Goal: Book appointment/travel/reservation

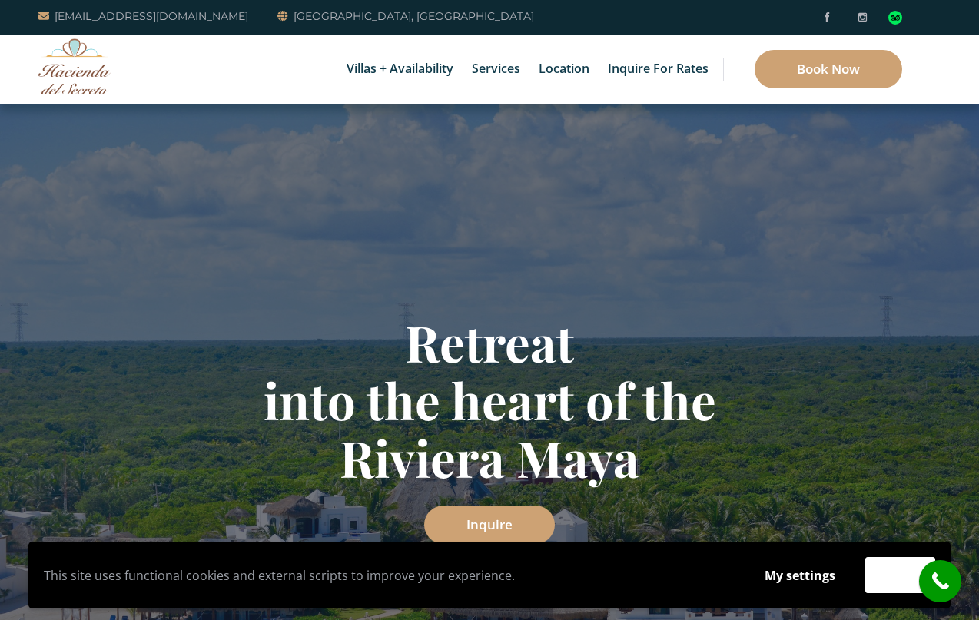
click at [730, 512] on div "Inquire" at bounding box center [489, 525] width 899 height 38
click at [839, 67] on link "Book Now" at bounding box center [829, 69] width 148 height 38
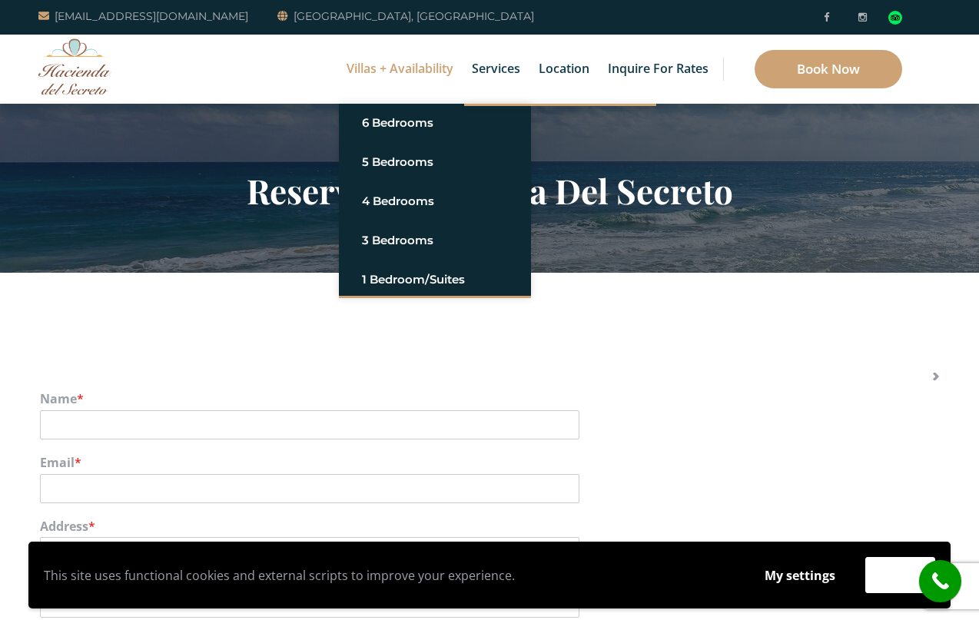
click at [407, 75] on link "Villas + Availability" at bounding box center [400, 69] width 122 height 69
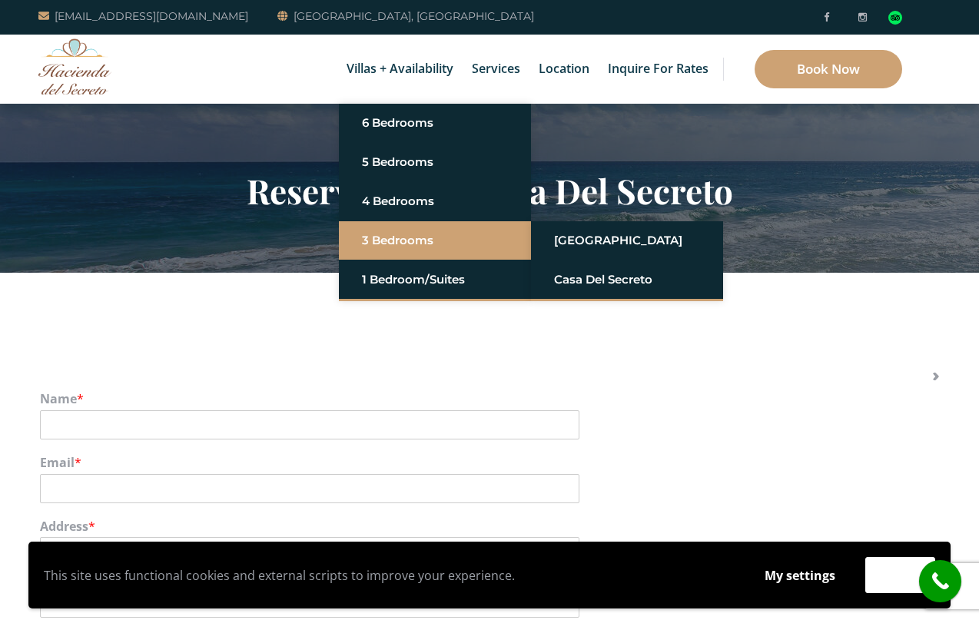
click at [394, 241] on link "3 Bedrooms" at bounding box center [435, 241] width 146 height 28
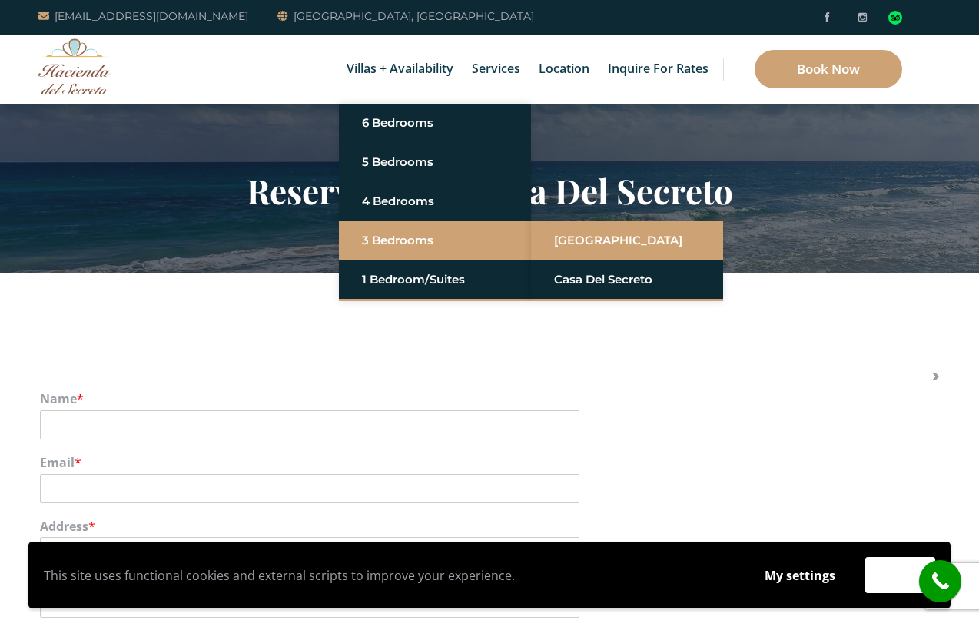
click at [593, 241] on link "[GEOGRAPHIC_DATA]" at bounding box center [627, 241] width 146 height 28
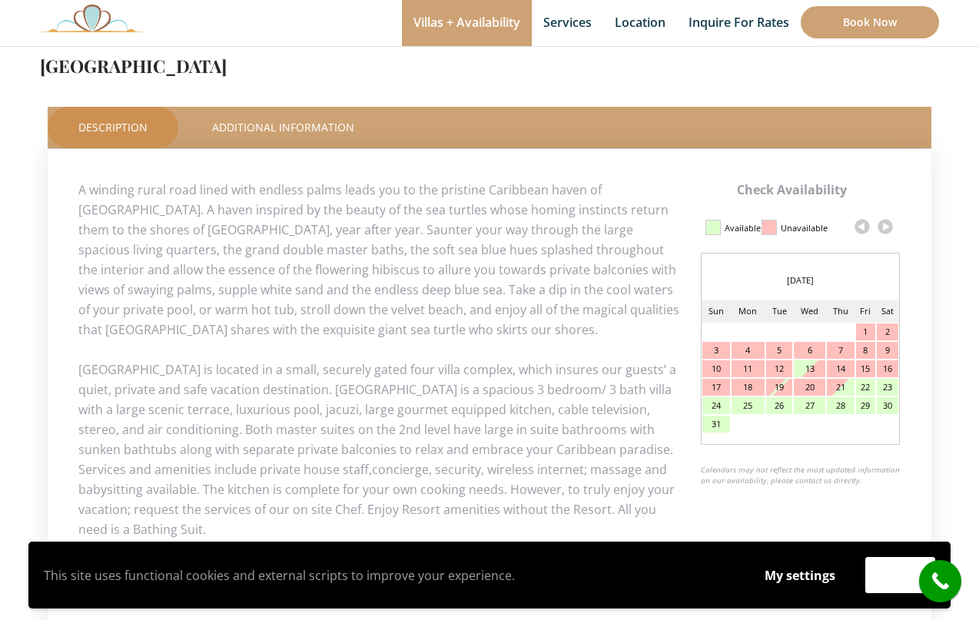
scroll to position [621, 0]
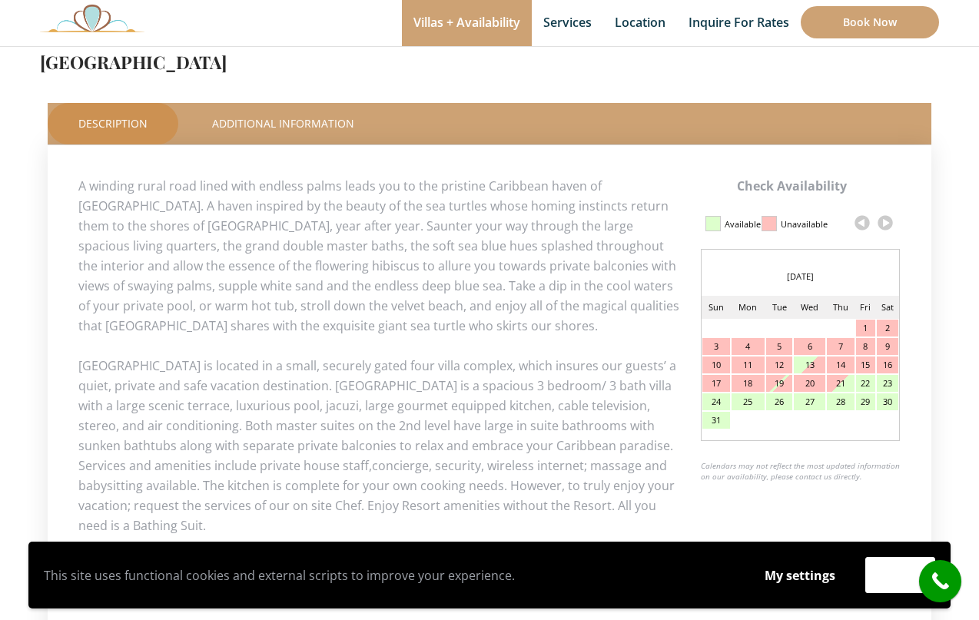
click at [888, 224] on link at bounding box center [885, 222] width 23 height 23
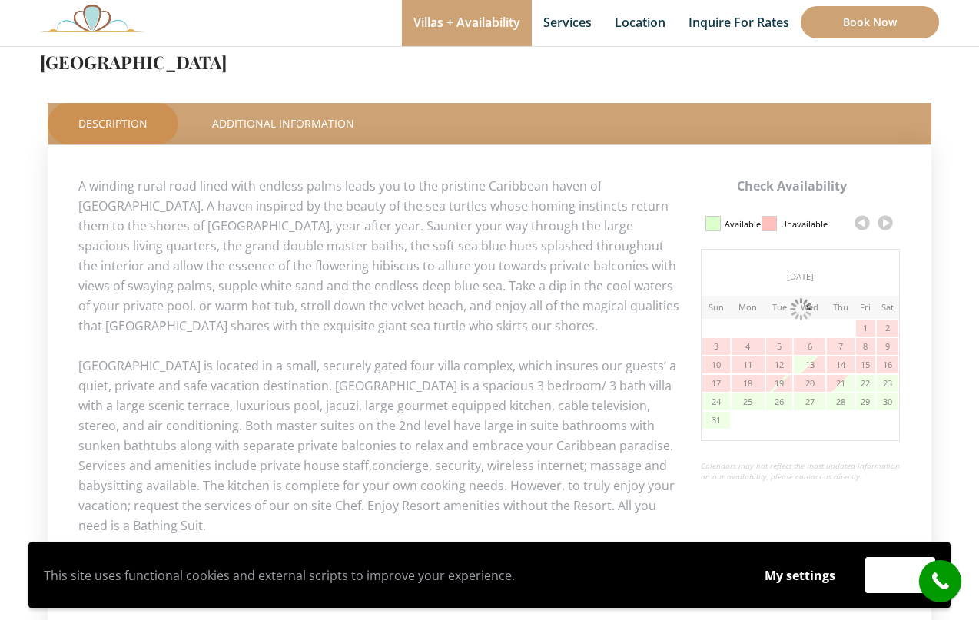
click at [888, 224] on link at bounding box center [885, 222] width 23 height 23
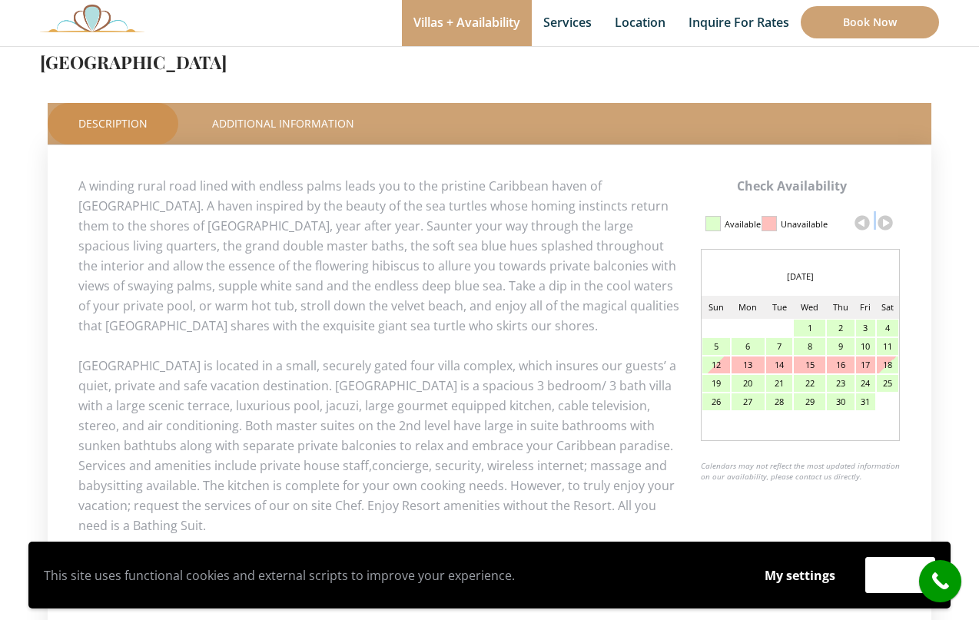
click at [888, 224] on link at bounding box center [885, 222] width 23 height 23
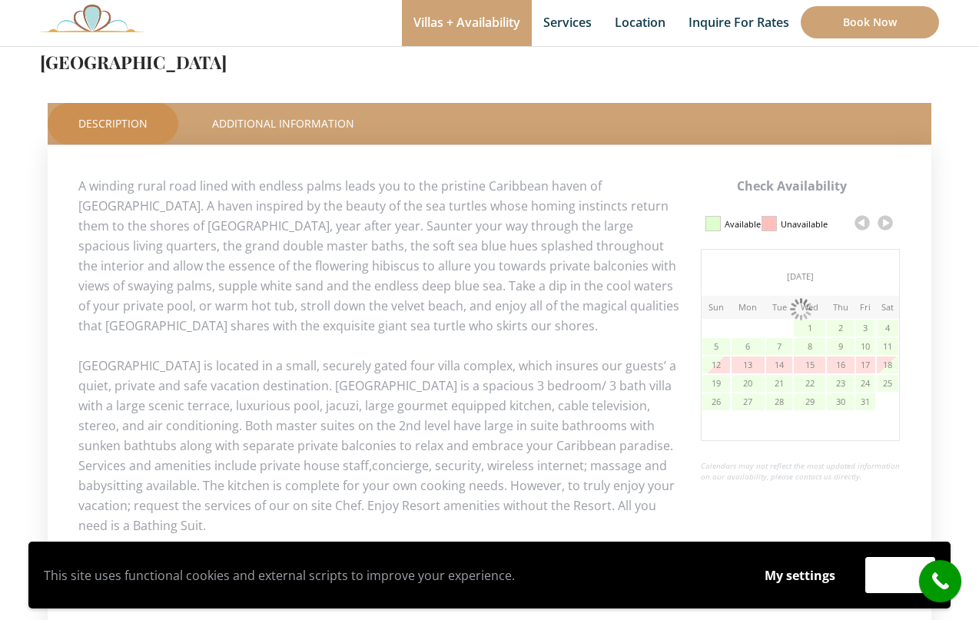
click at [888, 224] on link at bounding box center [885, 222] width 23 height 23
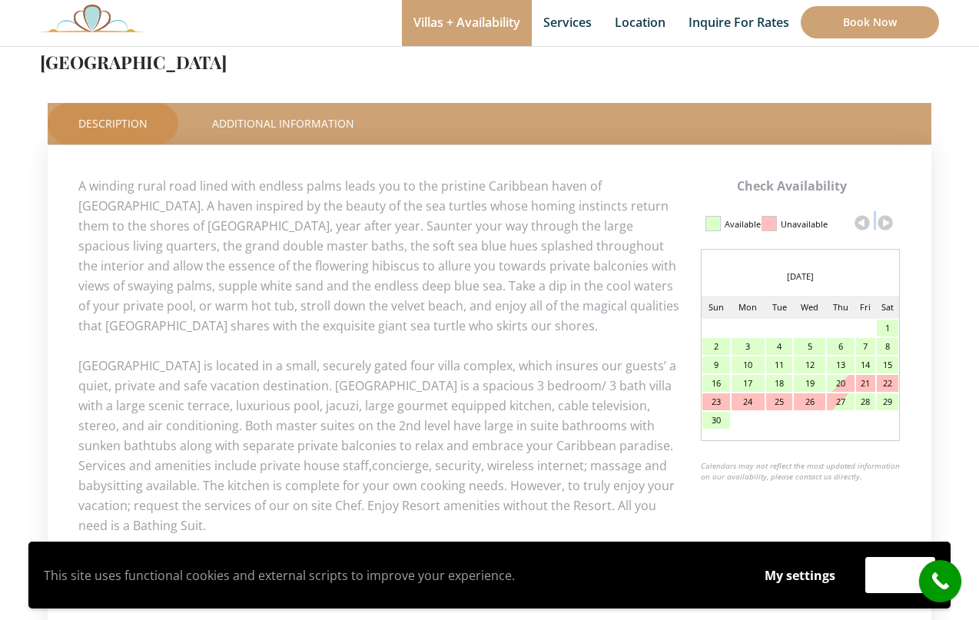
click at [888, 224] on link at bounding box center [885, 222] width 23 height 23
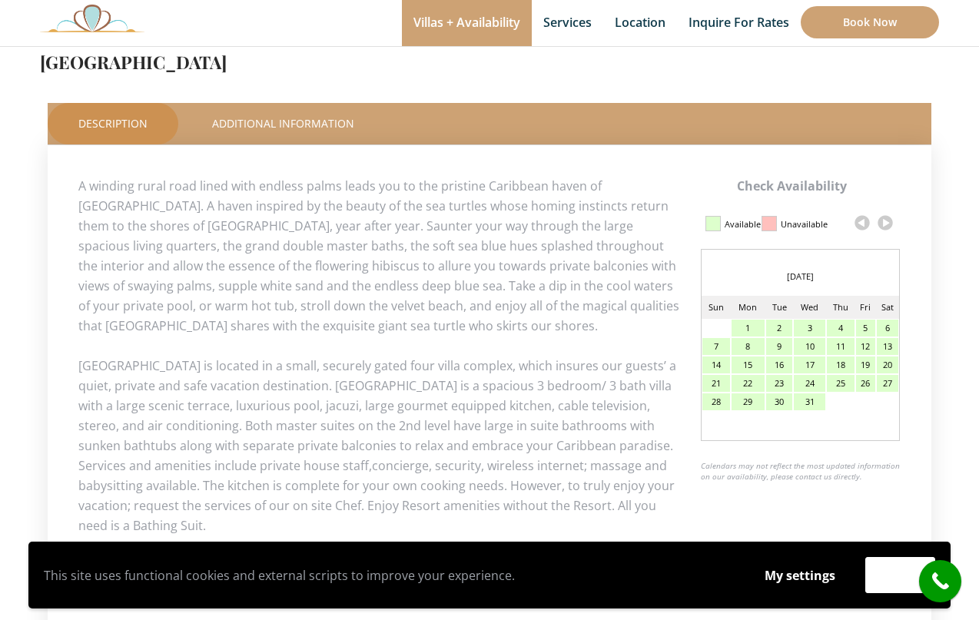
click at [888, 224] on link at bounding box center [885, 222] width 23 height 23
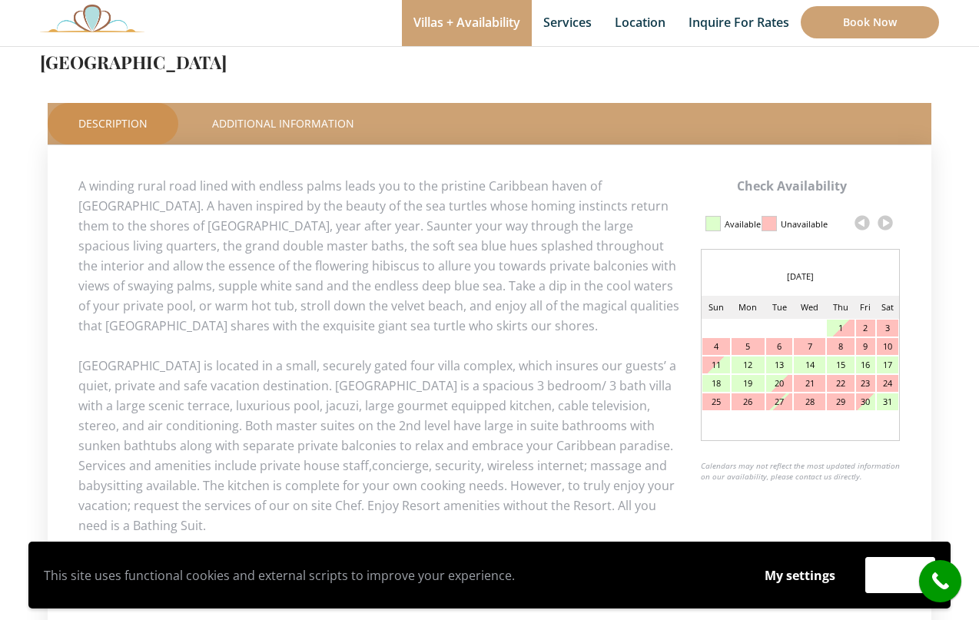
click at [861, 225] on link at bounding box center [862, 222] width 23 height 23
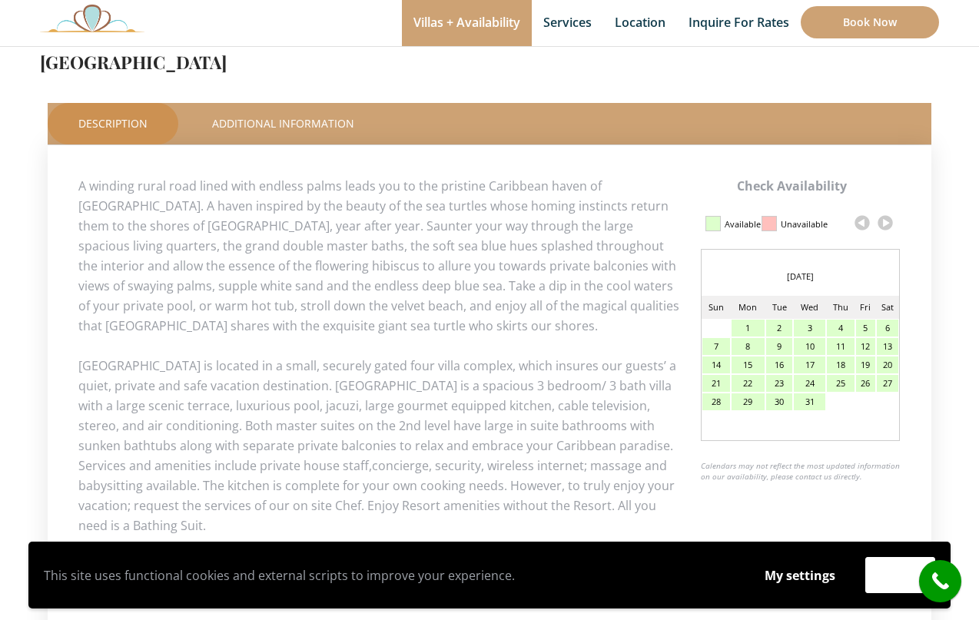
click at [842, 384] on div "25" at bounding box center [841, 383] width 28 height 17
click at [839, 381] on div "25" at bounding box center [841, 383] width 28 height 17
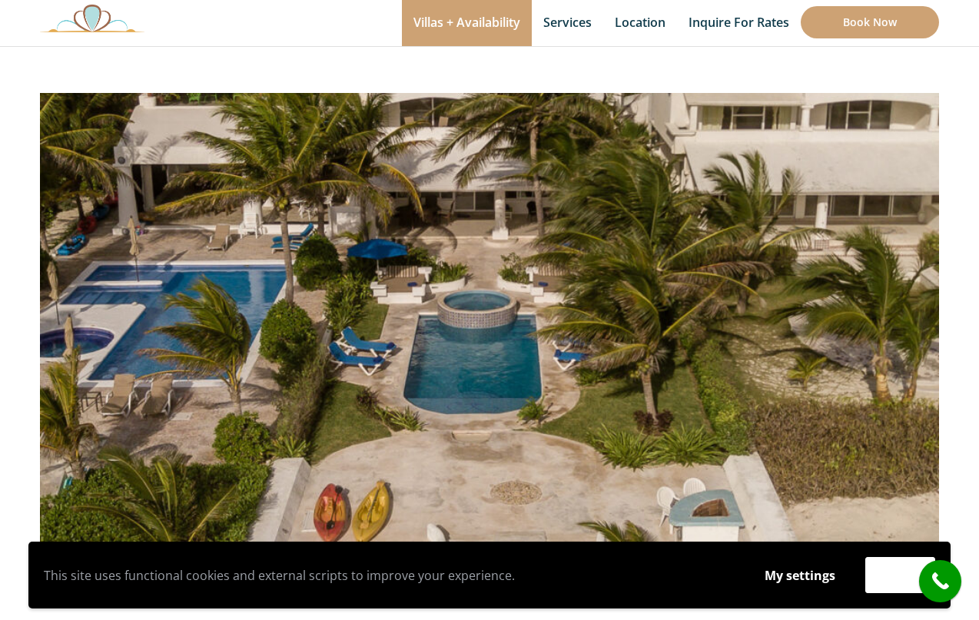
scroll to position [96, 0]
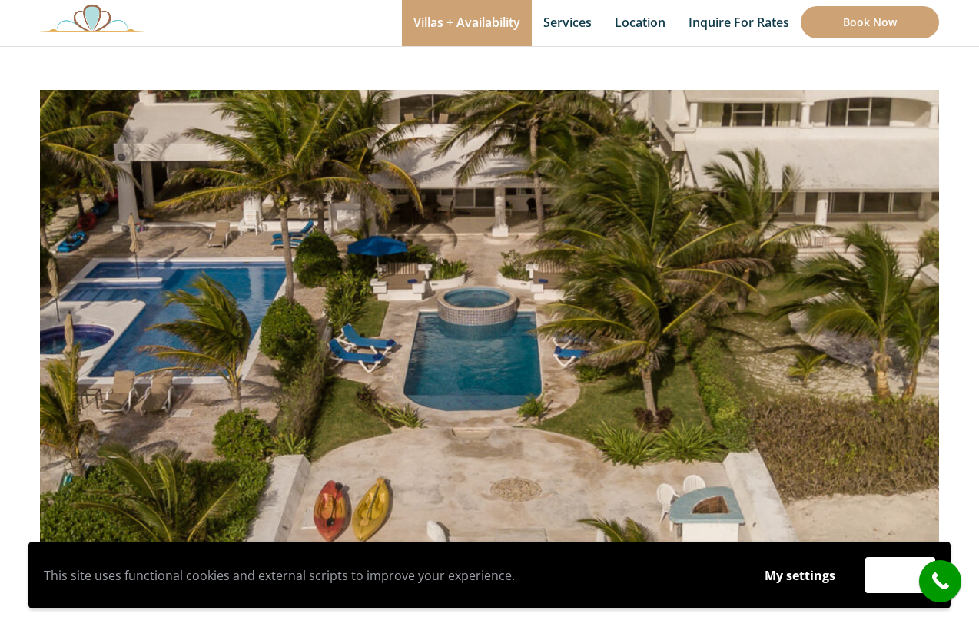
click at [902, 288] on img at bounding box center [489, 271] width 899 height 600
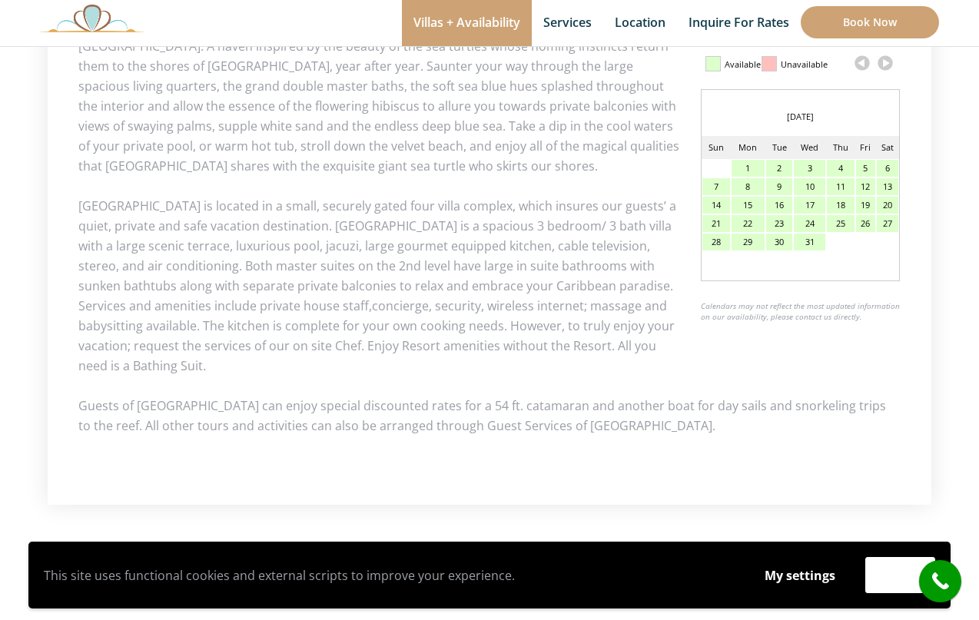
scroll to position [781, 0]
click at [527, 290] on p "Villa Tortuga is located in a small, securely gated four villa complex, which i…" at bounding box center [489, 286] width 822 height 180
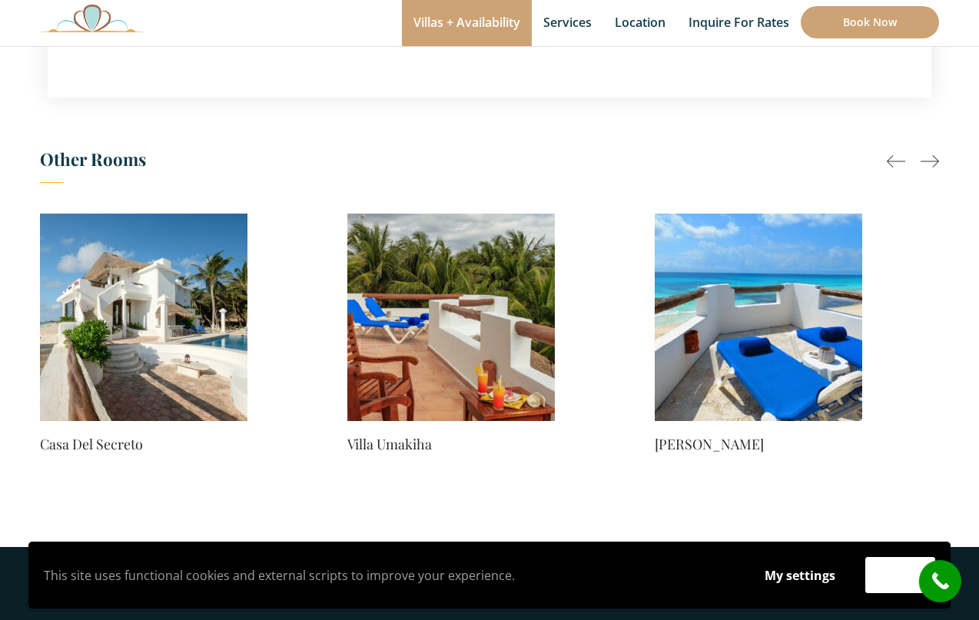
scroll to position [1189, 0]
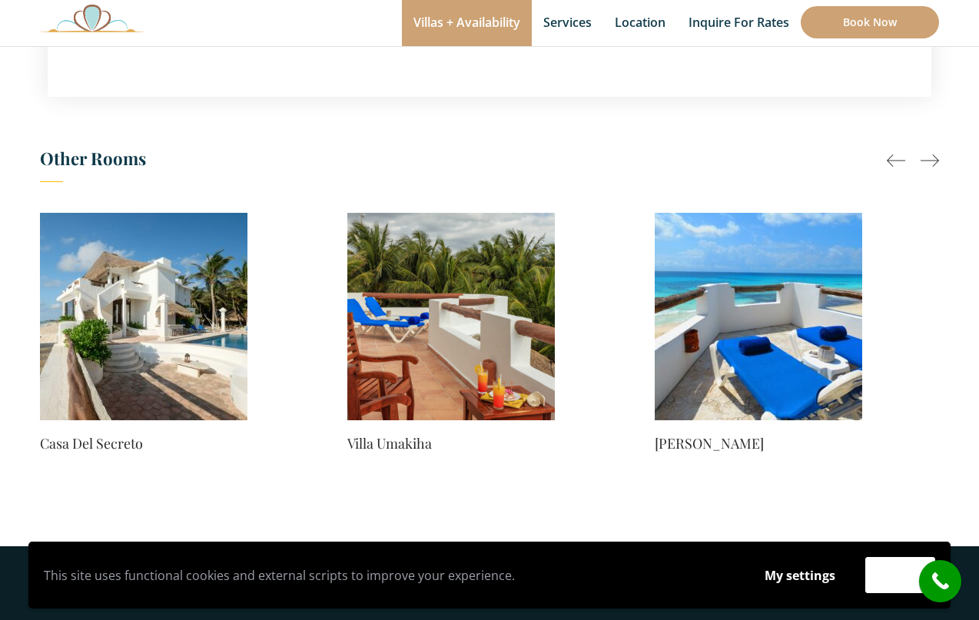
click at [927, 157] on div at bounding box center [930, 160] width 18 height 18
click at [930, 160] on div at bounding box center [930, 160] width 18 height 18
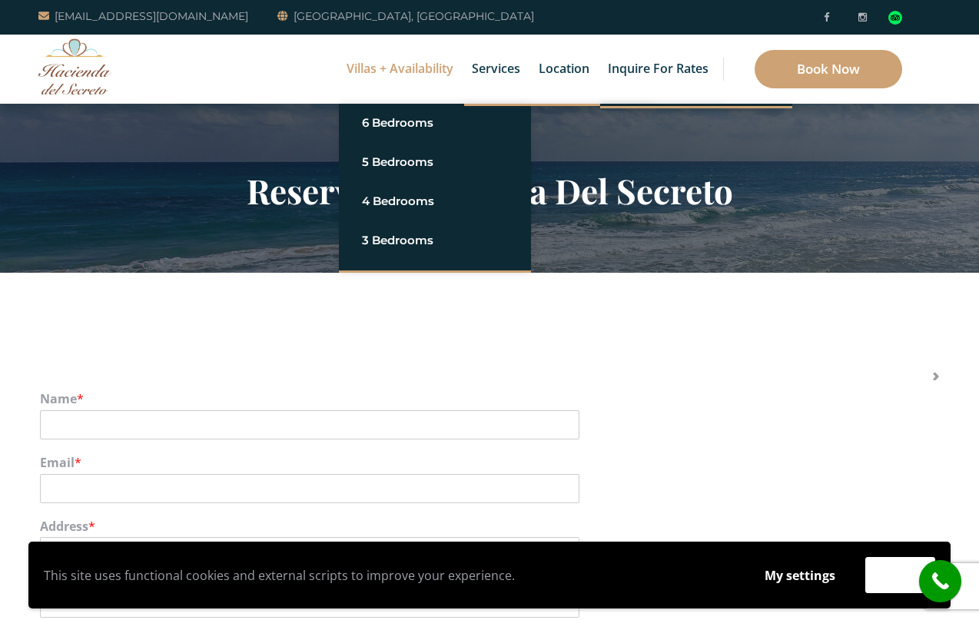
click at [425, 56] on link "Villas + Availability" at bounding box center [400, 69] width 122 height 69
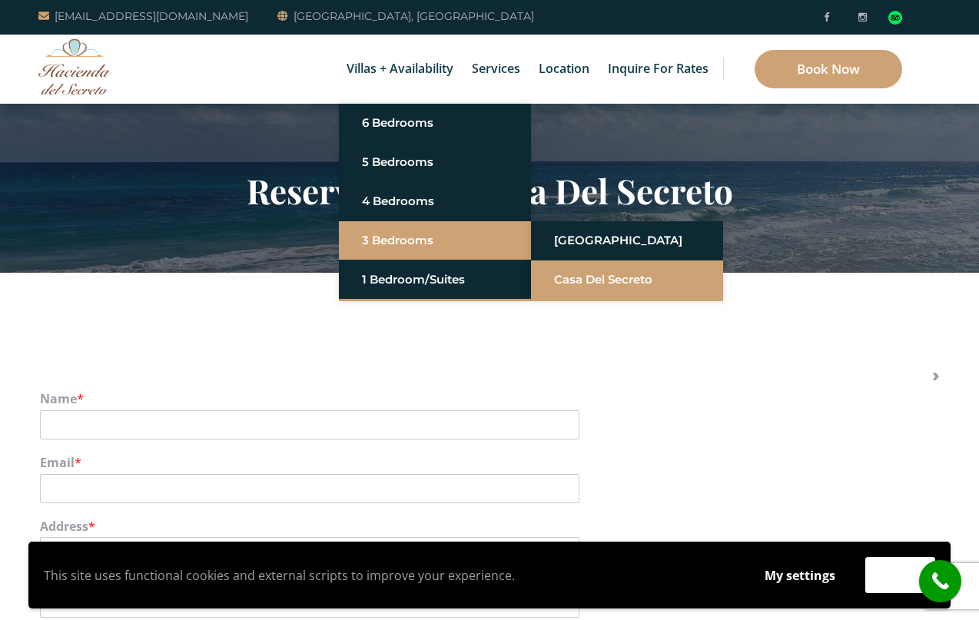
click at [623, 279] on link "Casa del Secreto" at bounding box center [627, 280] width 146 height 28
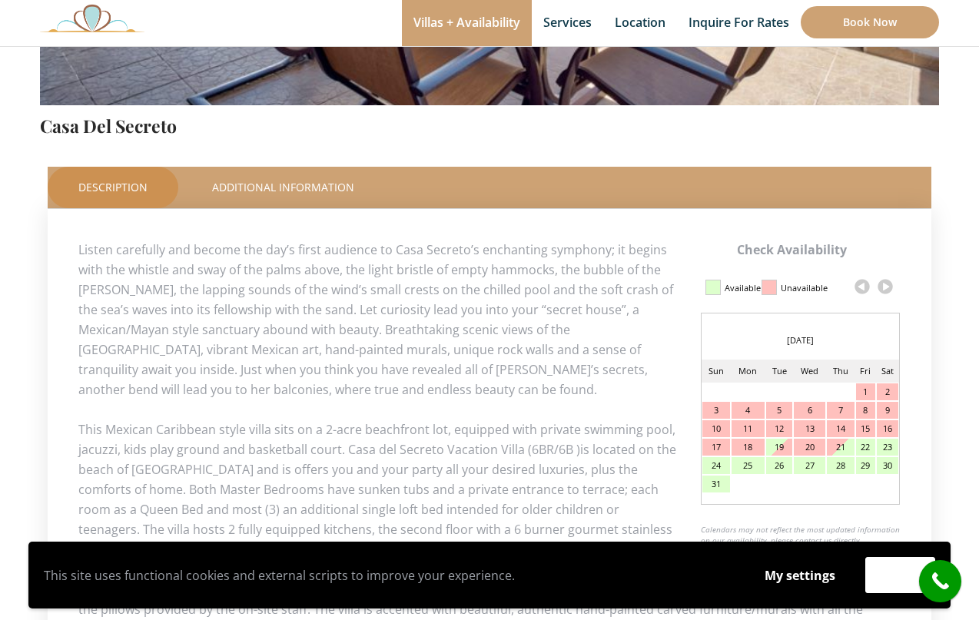
scroll to position [591, 0]
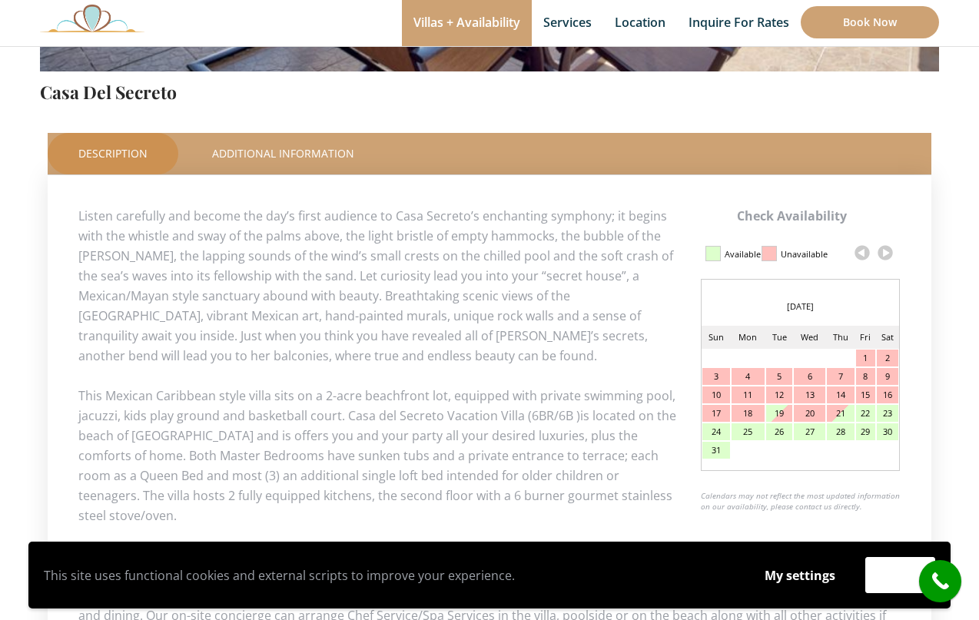
click at [885, 253] on link at bounding box center [885, 252] width 23 height 23
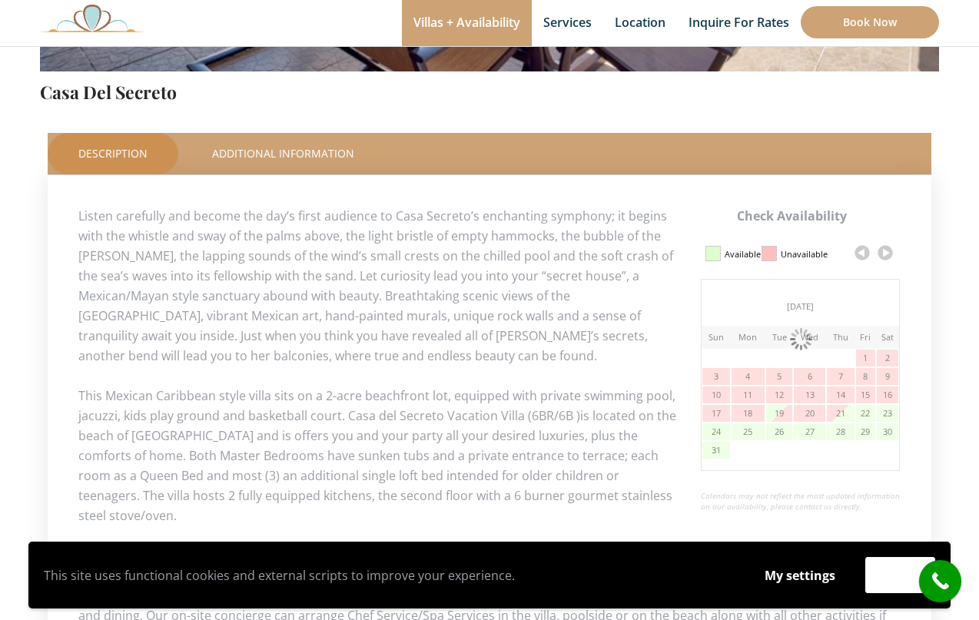
click at [885, 253] on link at bounding box center [885, 252] width 23 height 23
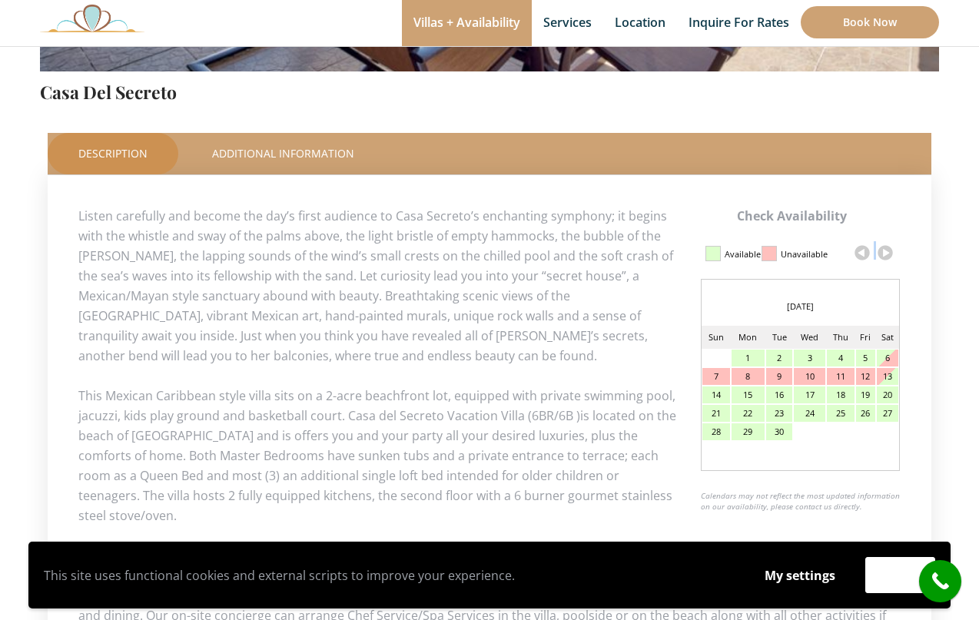
click at [885, 253] on link at bounding box center [885, 252] width 23 height 23
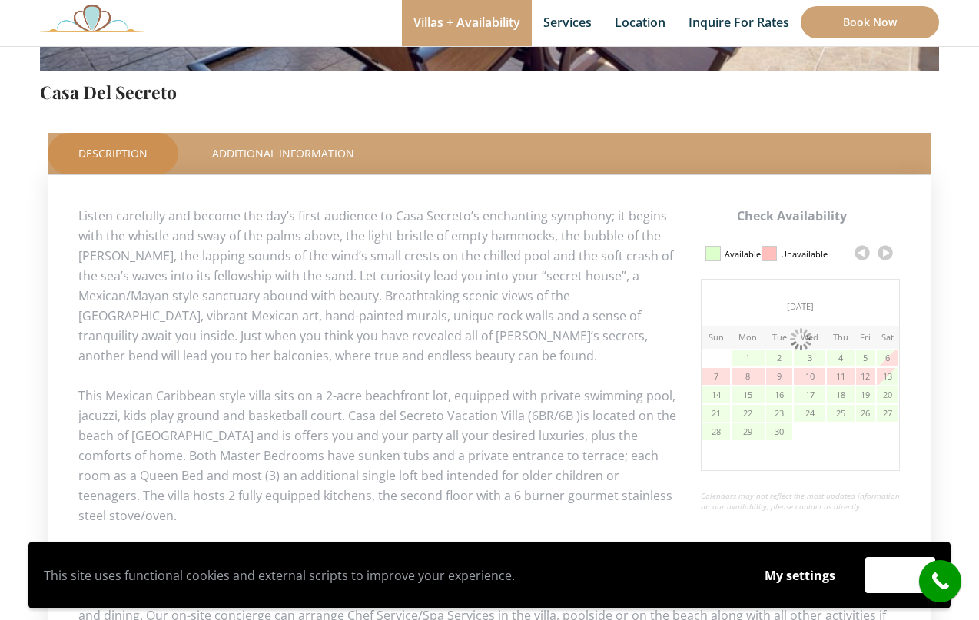
click at [885, 253] on link at bounding box center [885, 252] width 23 height 23
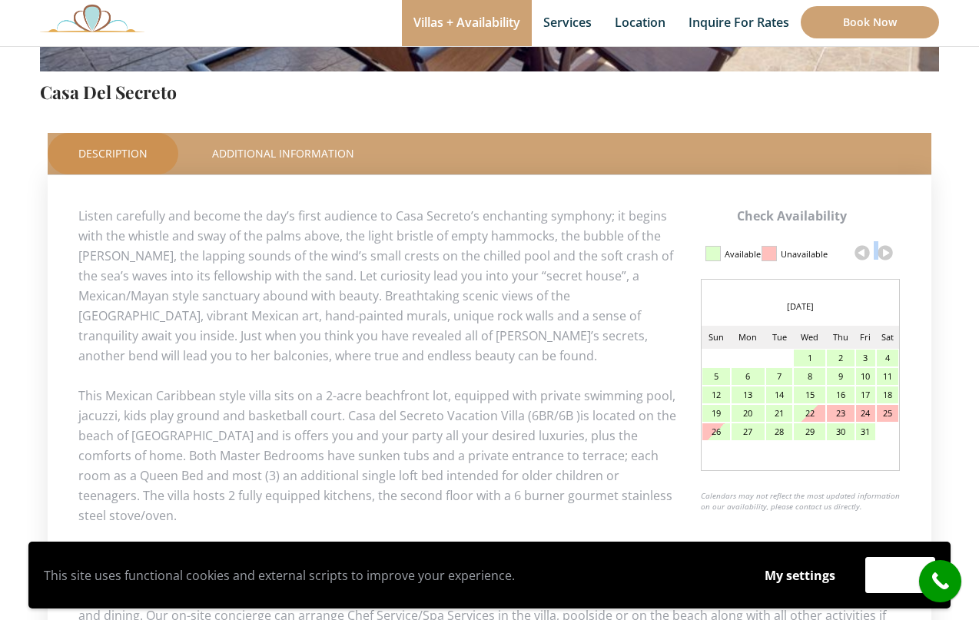
click at [885, 253] on link at bounding box center [885, 252] width 23 height 23
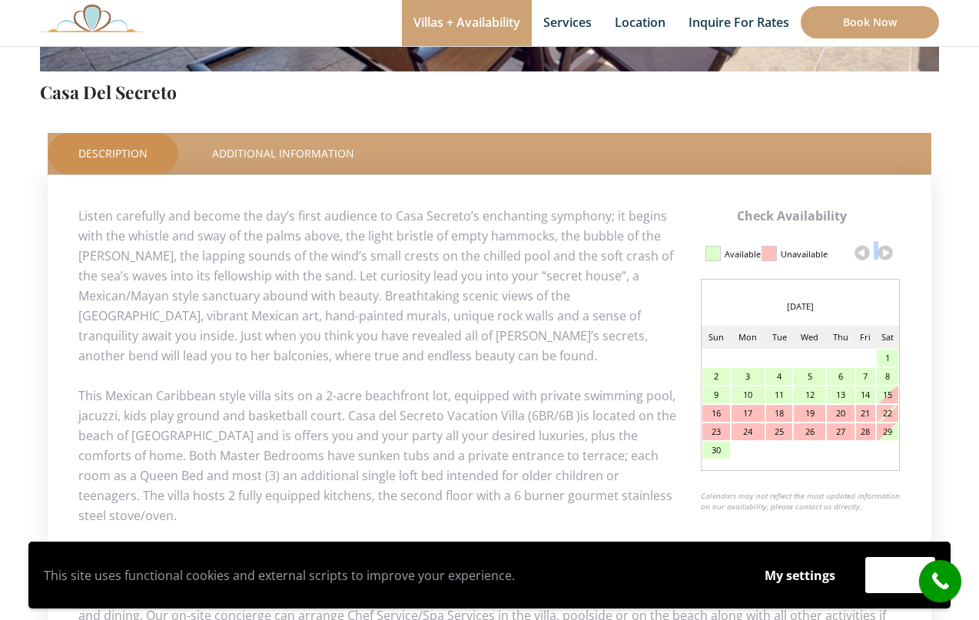
click at [885, 255] on link at bounding box center [885, 252] width 23 height 23
click at [885, 256] on link at bounding box center [885, 252] width 23 height 23
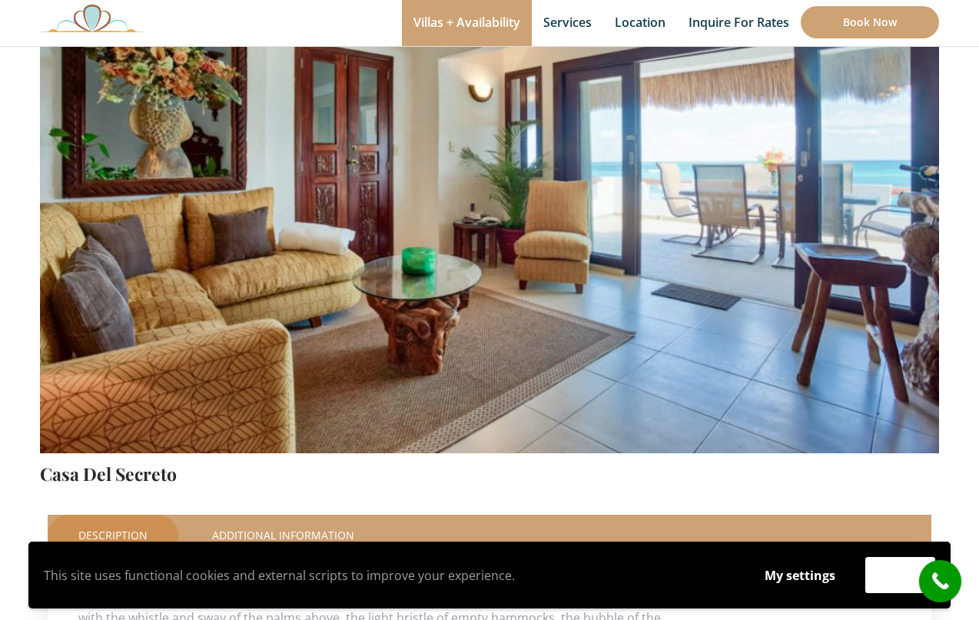
scroll to position [159, 0]
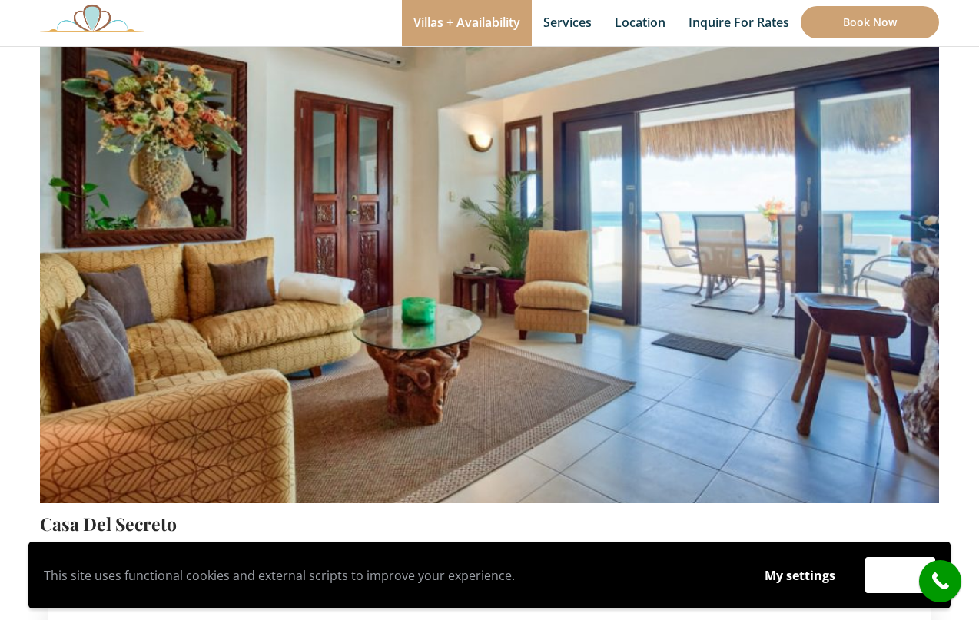
click at [808, 267] on img at bounding box center [489, 208] width 899 height 600
click at [452, 297] on img at bounding box center [489, 208] width 899 height 600
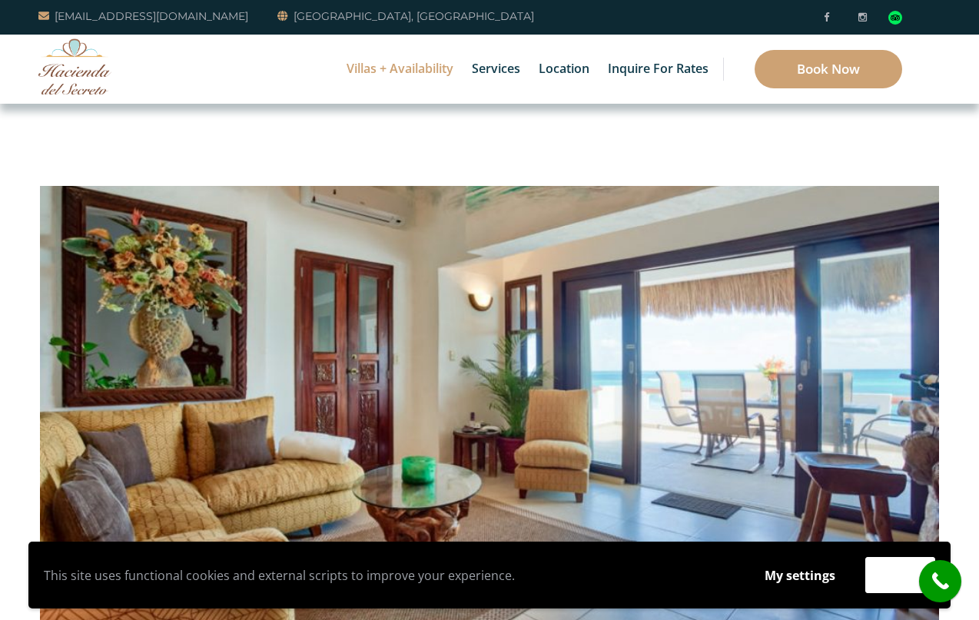
scroll to position [0, 0]
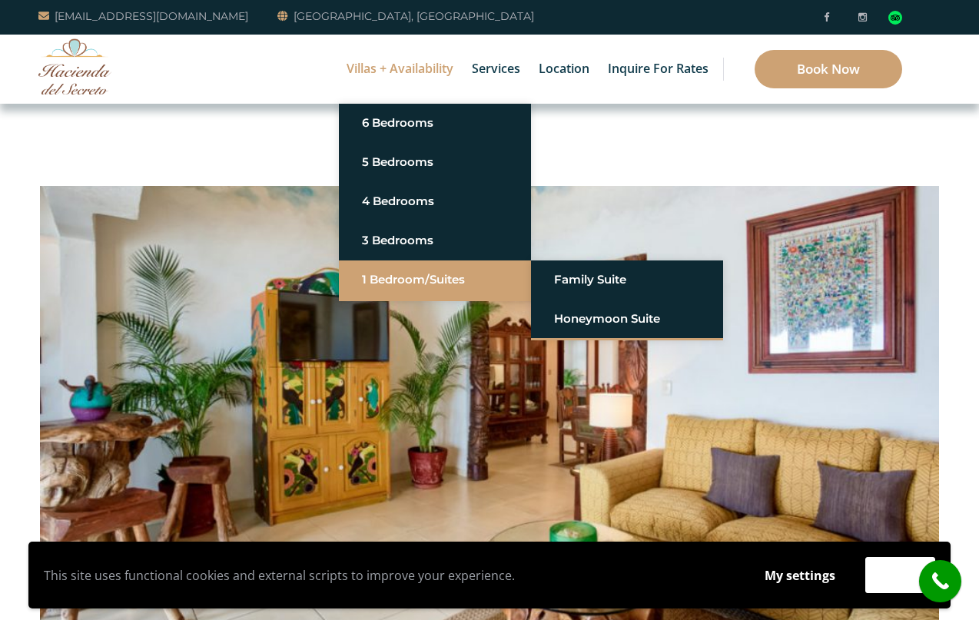
click at [419, 287] on link "1 Bedroom/Suites" at bounding box center [435, 280] width 146 height 28
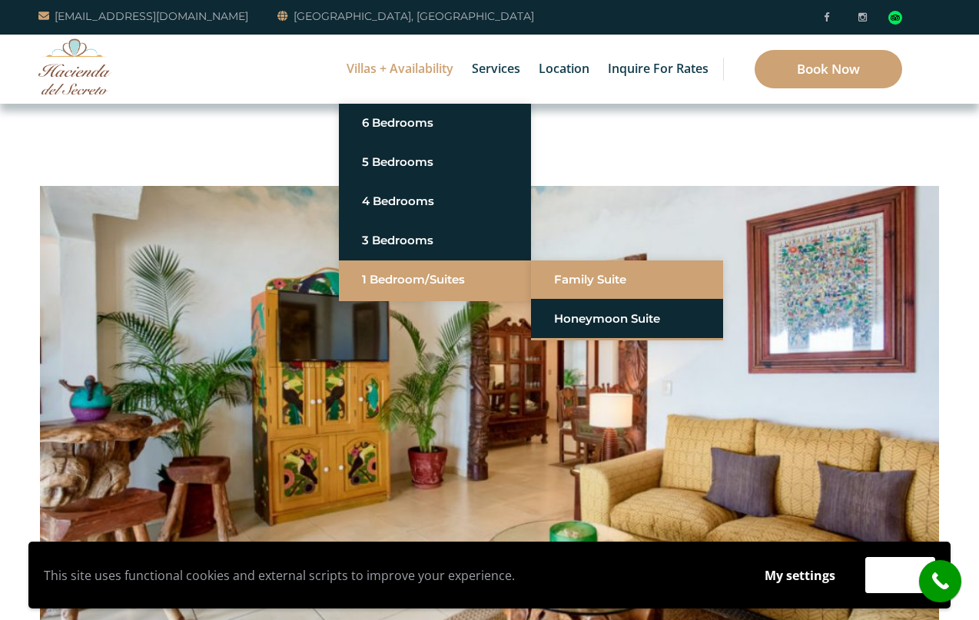
click at [586, 277] on link "Family Suite" at bounding box center [627, 280] width 146 height 28
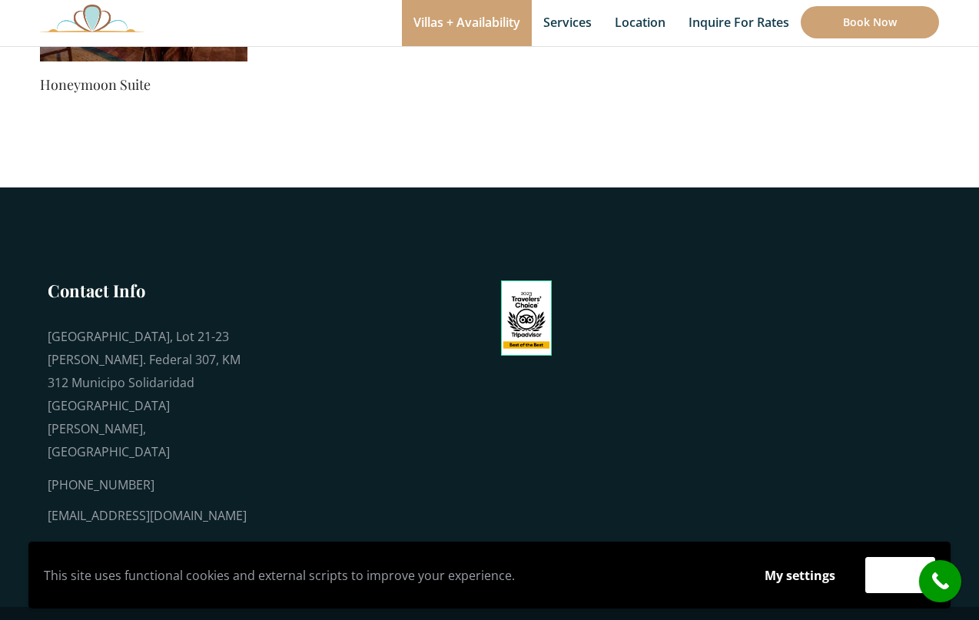
scroll to position [1227, 0]
